Goal: Information Seeking & Learning: Find specific fact

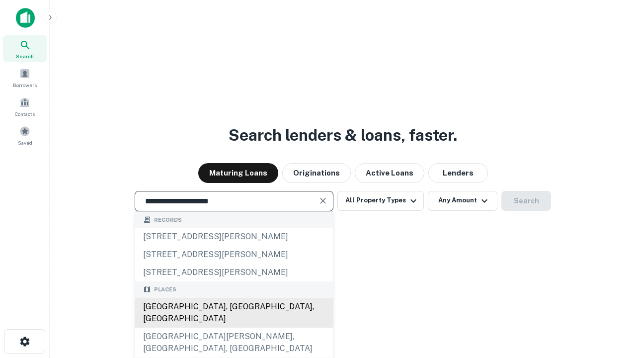
click at [233, 327] on div "[GEOGRAPHIC_DATA], [GEOGRAPHIC_DATA], [GEOGRAPHIC_DATA]" at bounding box center [234, 312] width 198 height 30
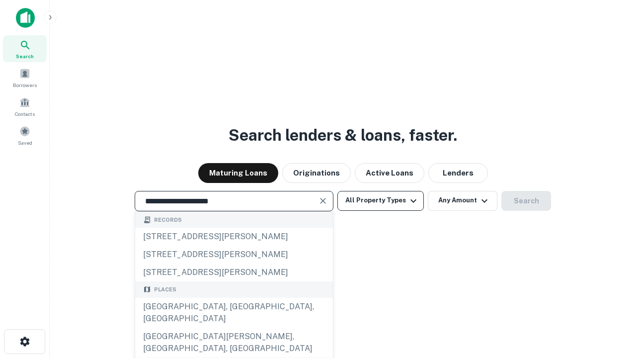
type input "**********"
click at [380, 200] on button "All Property Types" at bounding box center [380, 201] width 86 height 20
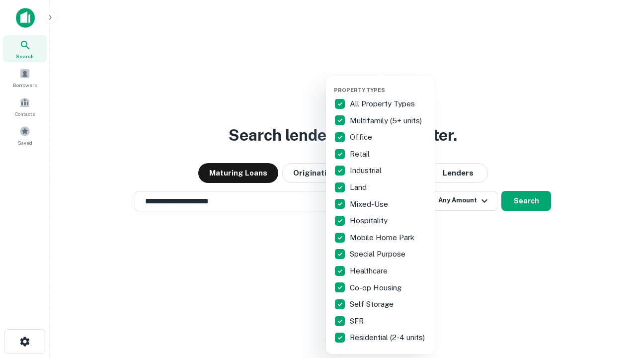
click at [388, 83] on button "button" at bounding box center [388, 83] width 109 height 0
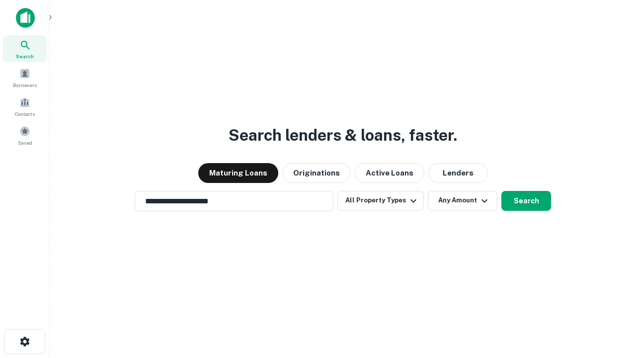
scroll to position [6, 120]
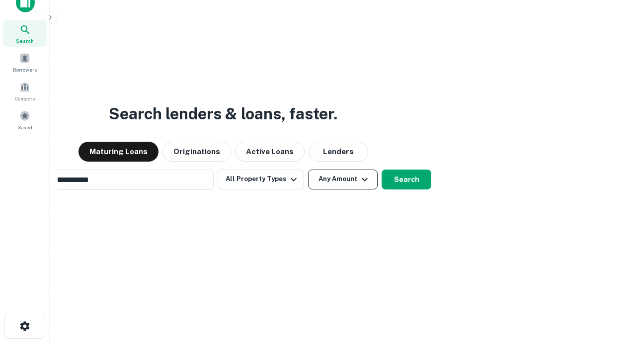
click at [308, 169] on button "Any Amount" at bounding box center [343, 179] width 70 height 20
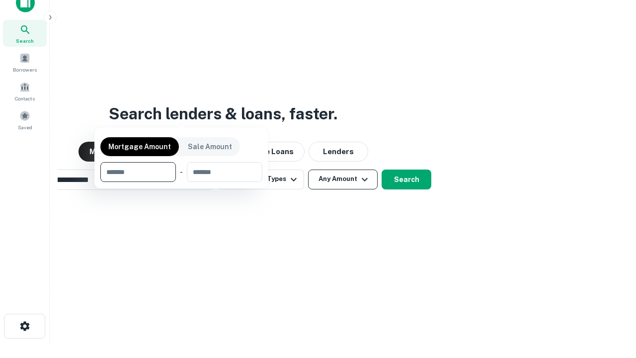
scroll to position [16, 0]
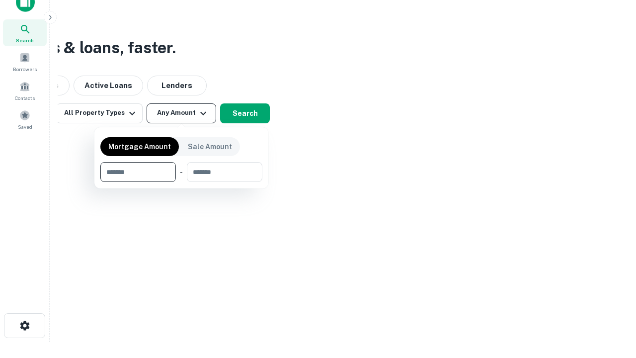
type input "*******"
click at [181, 182] on button "button" at bounding box center [181, 182] width 162 height 0
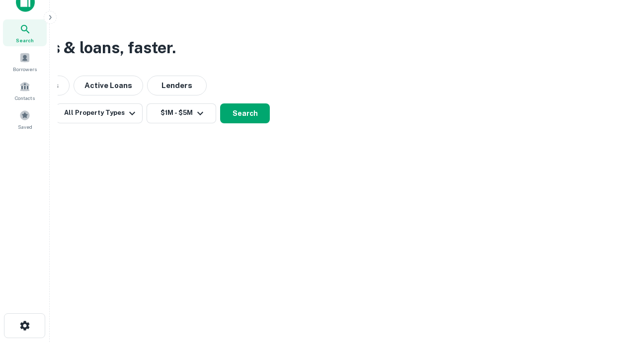
scroll to position [6, 183]
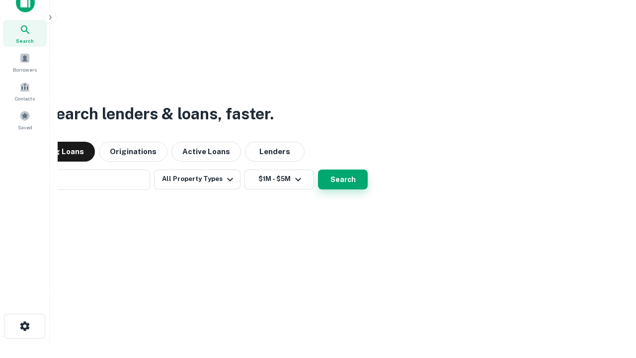
click at [318, 169] on button "Search" at bounding box center [343, 179] width 50 height 20
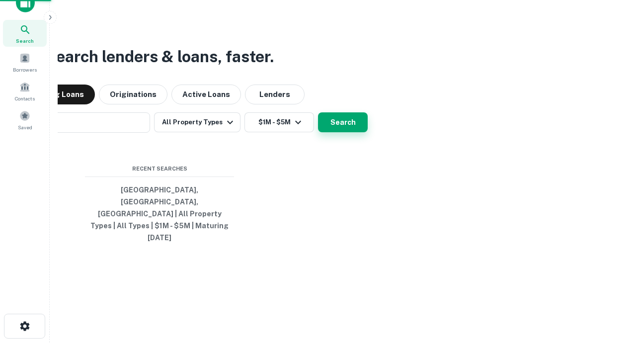
scroll to position [26, 281]
